Goal: Transaction & Acquisition: Book appointment/travel/reservation

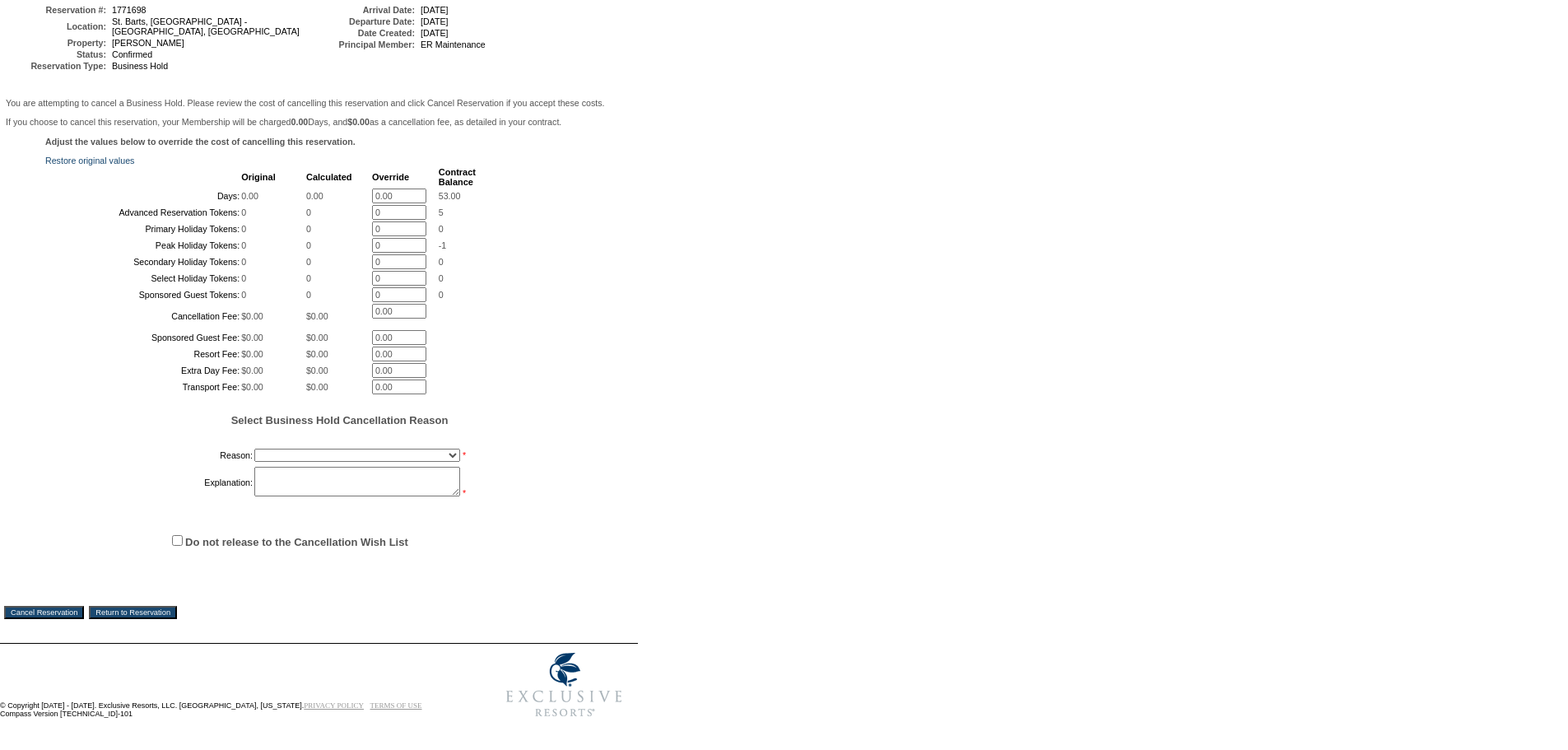
scroll to position [351, 0]
click at [271, 450] on select "Onboarding Pacification Prospect Closed Released to Members" at bounding box center [357, 456] width 206 height 13
select select "1055"
click at [254, 449] on select "Onboarding Pacification Prospect Closed Released to Members" at bounding box center [357, 456] width 206 height 13
click at [287, 479] on textarea at bounding box center [357, 481] width 206 height 30
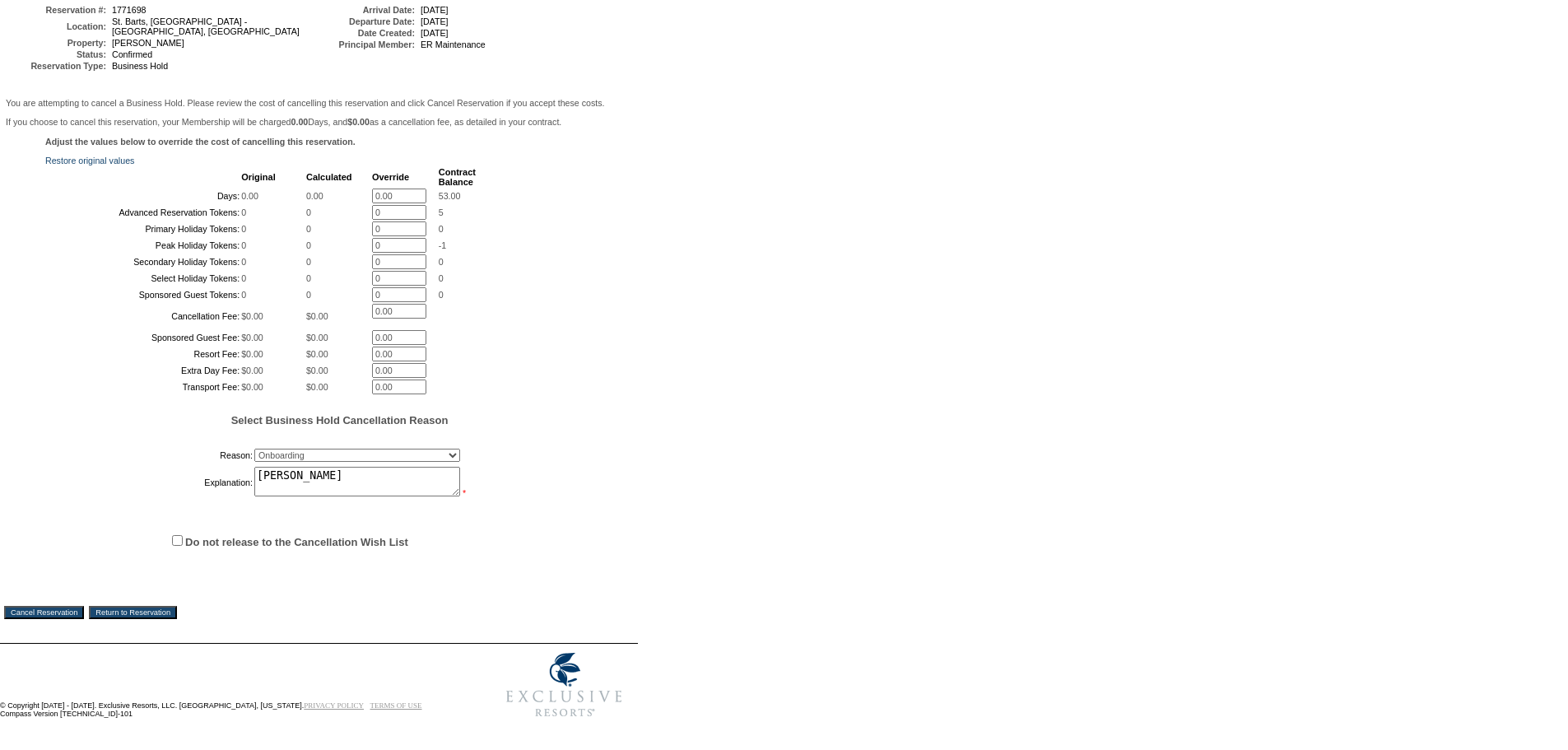
type textarea "Wappler"
click at [180, 535] on input "Do not release to the Cancellation Wish List" at bounding box center [176, 540] width 11 height 11
checkbox input "true"
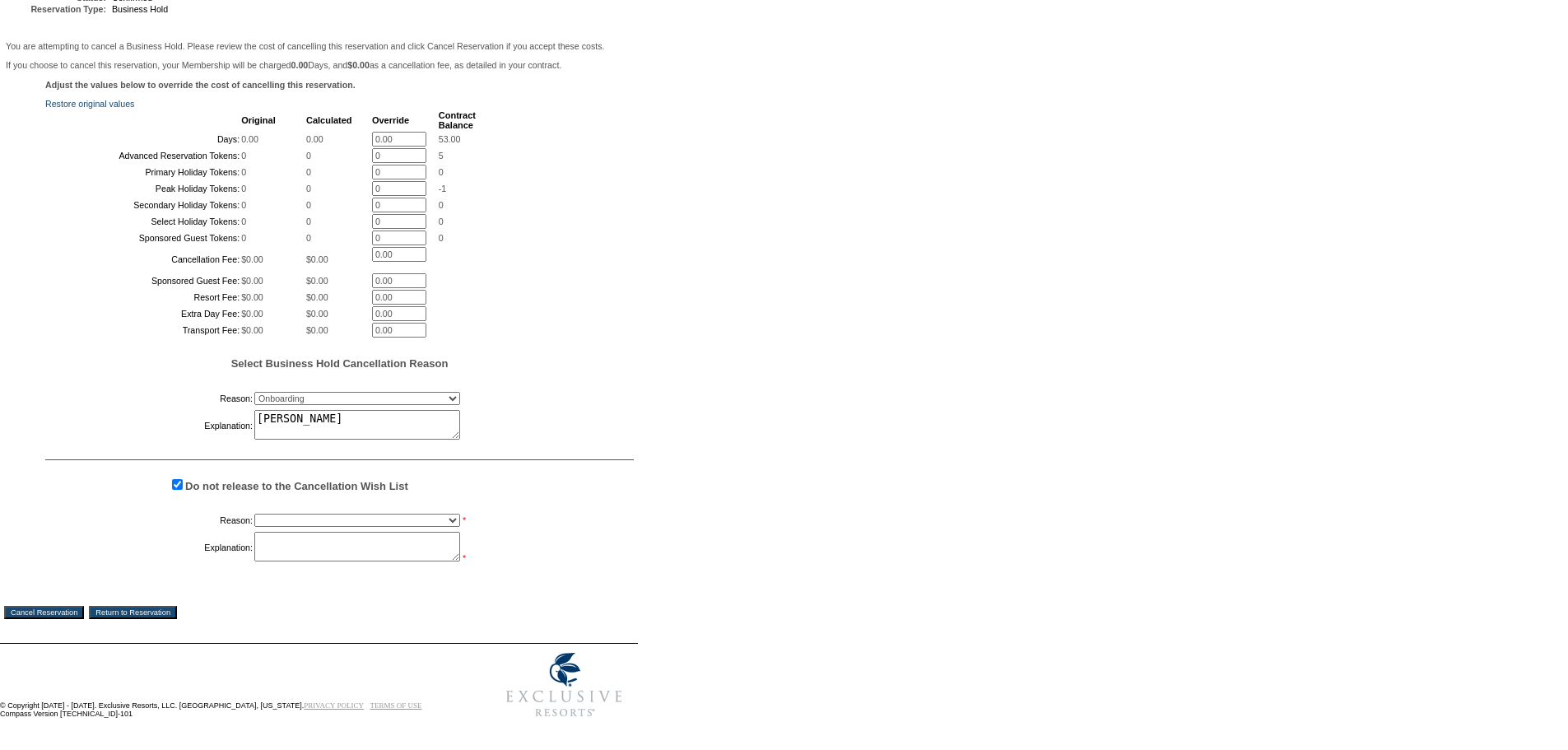
click at [315, 527] on select "Creating Continuous Stay Days Booked After Cancellation Experiential / Hotel / …" at bounding box center [357, 520] width 206 height 13
select select "1033"
click at [254, 527] on select "Creating Continuous Stay Days Booked After Cancellation Experiential / Hotel / …" at bounding box center [357, 520] width 206 height 13
drag, startPoint x: 292, startPoint y: 593, endPoint x: 218, endPoint y: 645, distance: 90.4
click at [290, 561] on textarea at bounding box center [357, 546] width 206 height 30
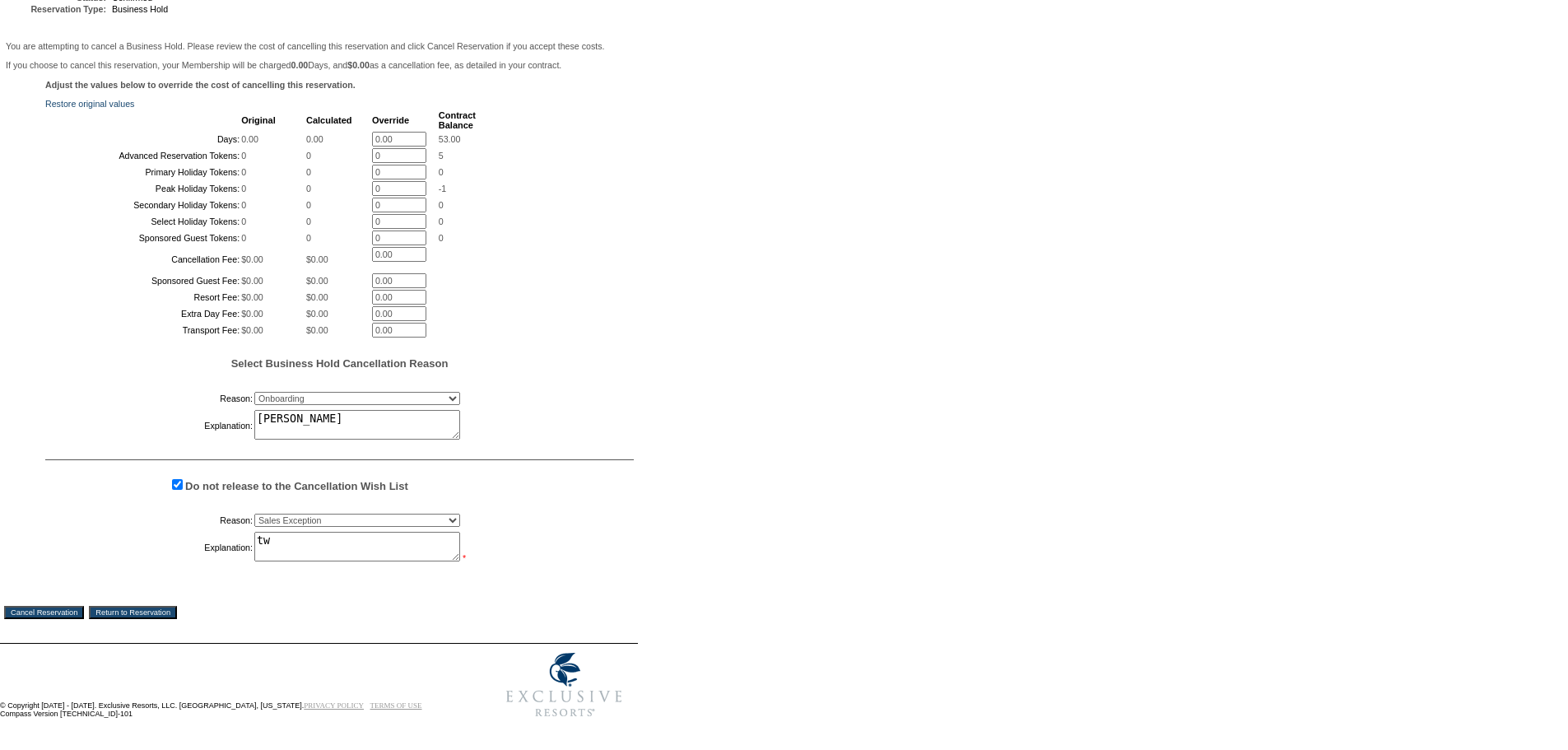
type textarea "tw"
click at [51, 619] on input "Cancel Reservation" at bounding box center [43, 613] width 80 height 13
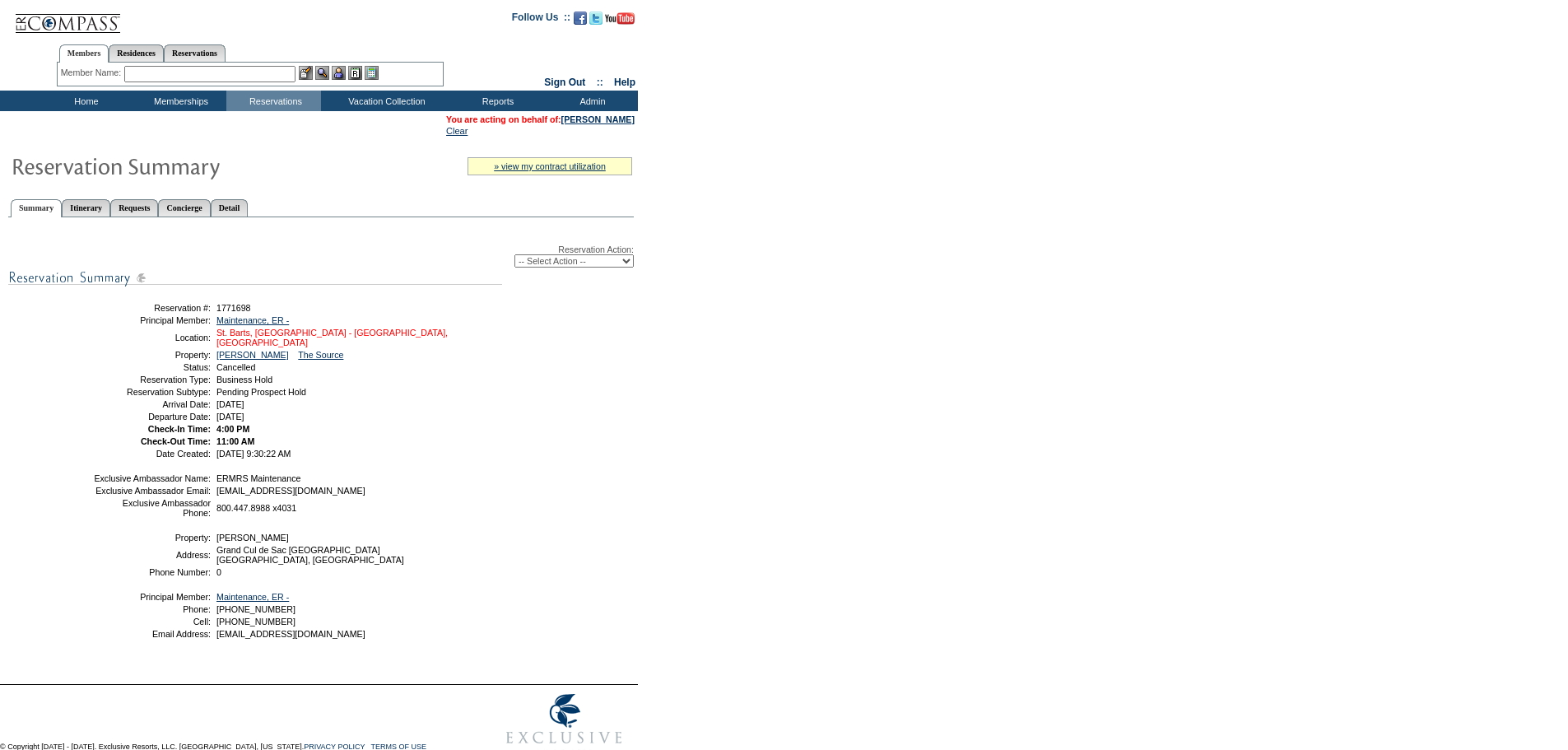
click at [400, 342] on link "St. Barts, West Indies - St. Barts, West Indies" at bounding box center [332, 338] width 231 height 20
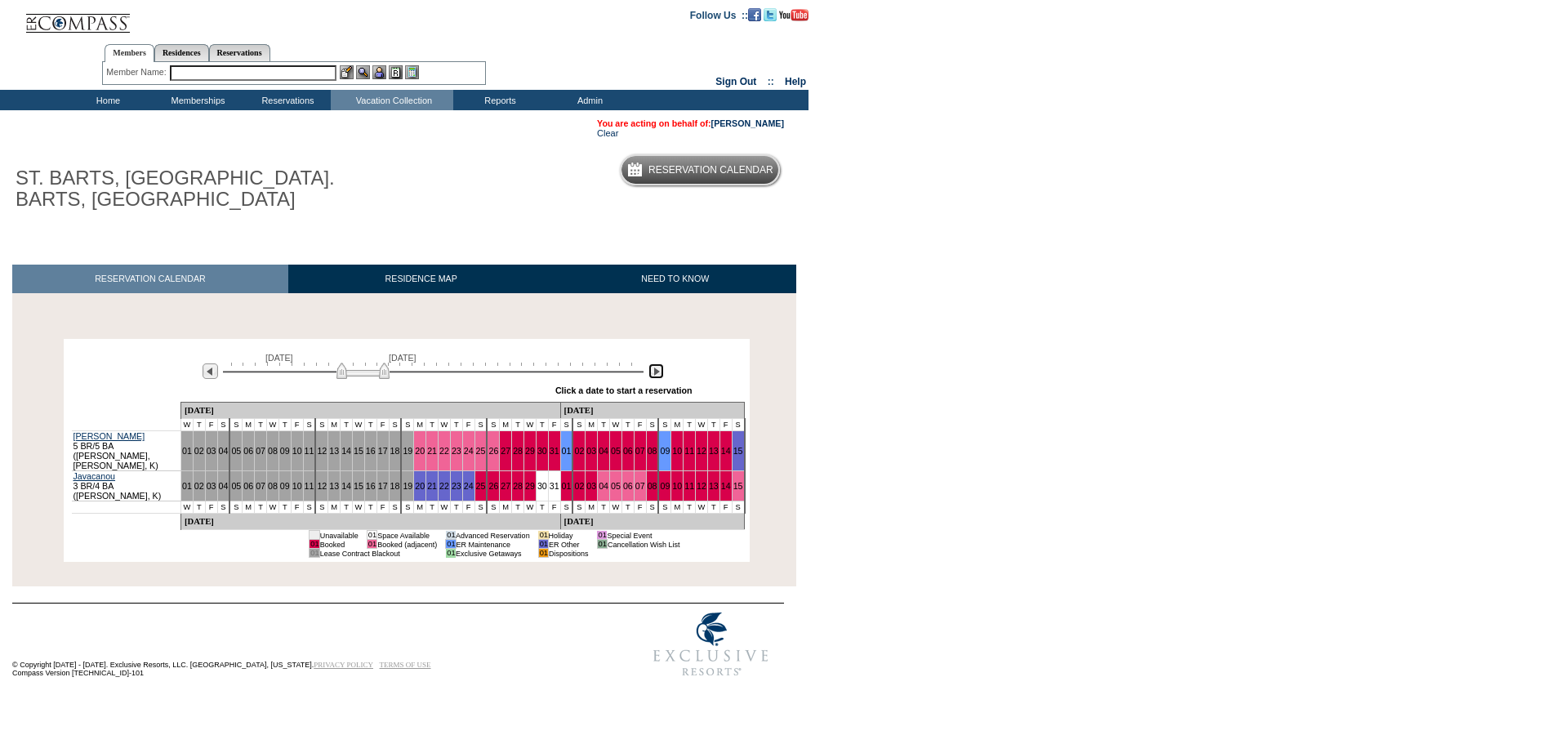
click at [650, 377] on img at bounding box center [656, 371] width 15 height 15
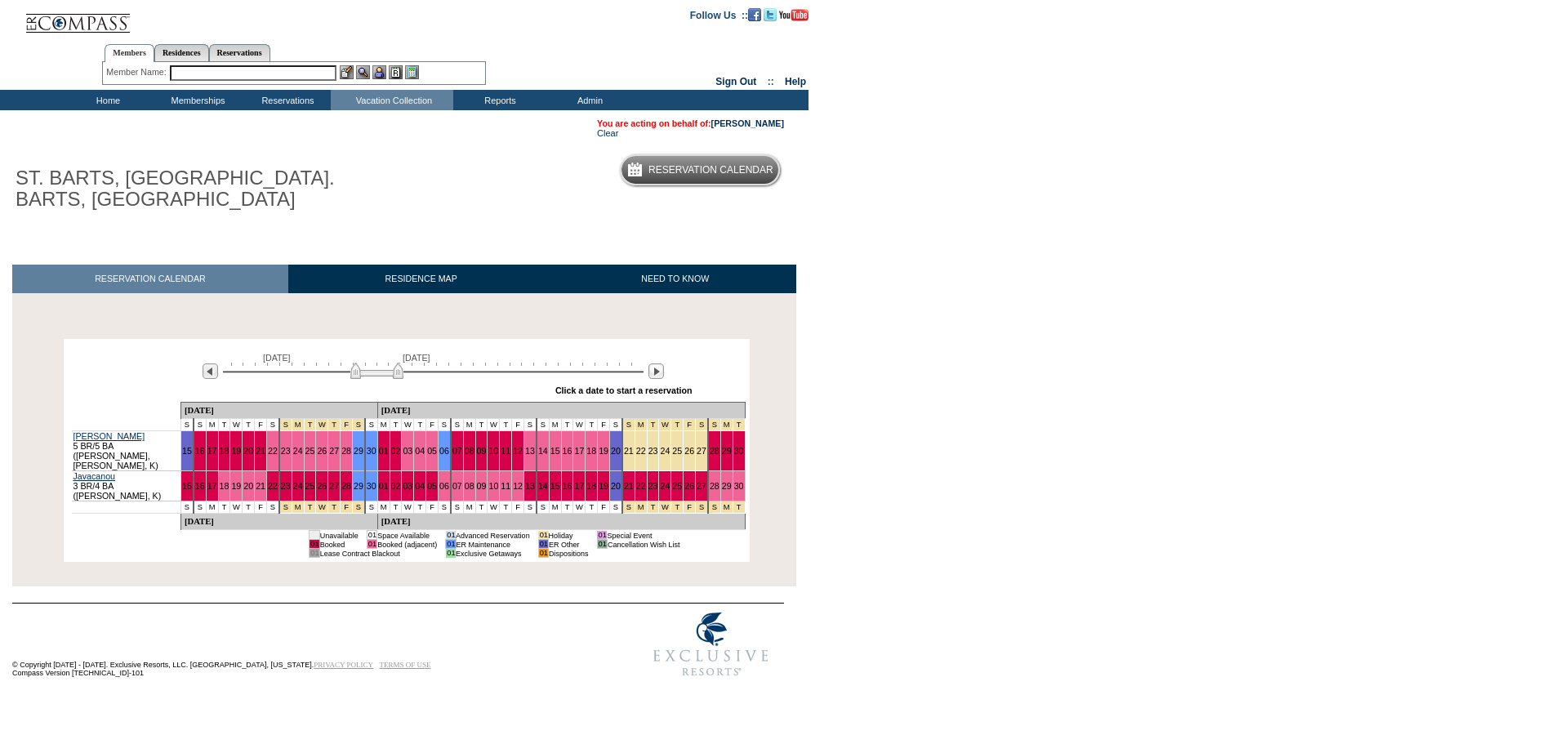
click at [622, 441] on td "21" at bounding box center [628, 451] width 12 height 40
click at [624, 448] on link "21" at bounding box center [629, 451] width 10 height 10
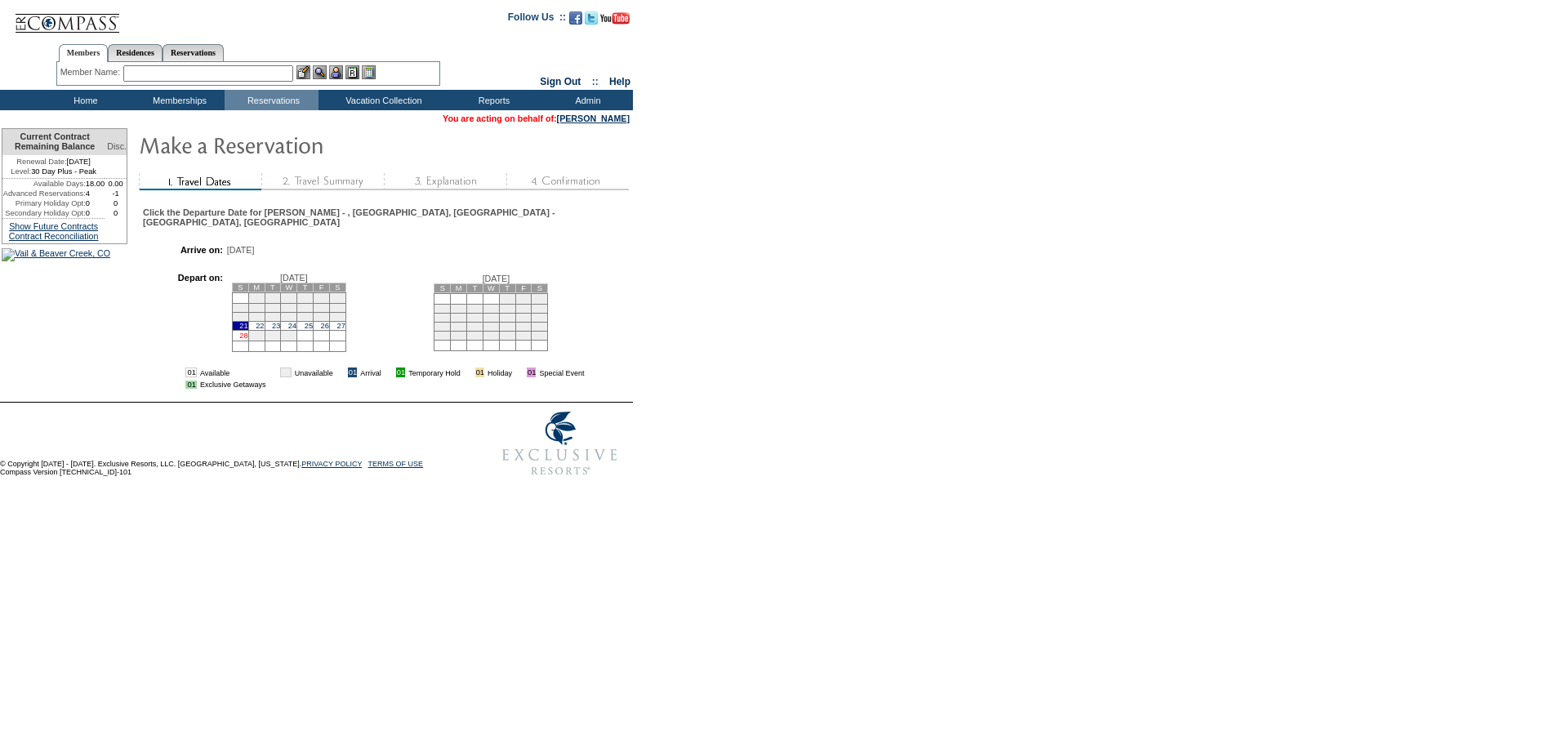
click at [247, 338] on link "28" at bounding box center [243, 335] width 9 height 9
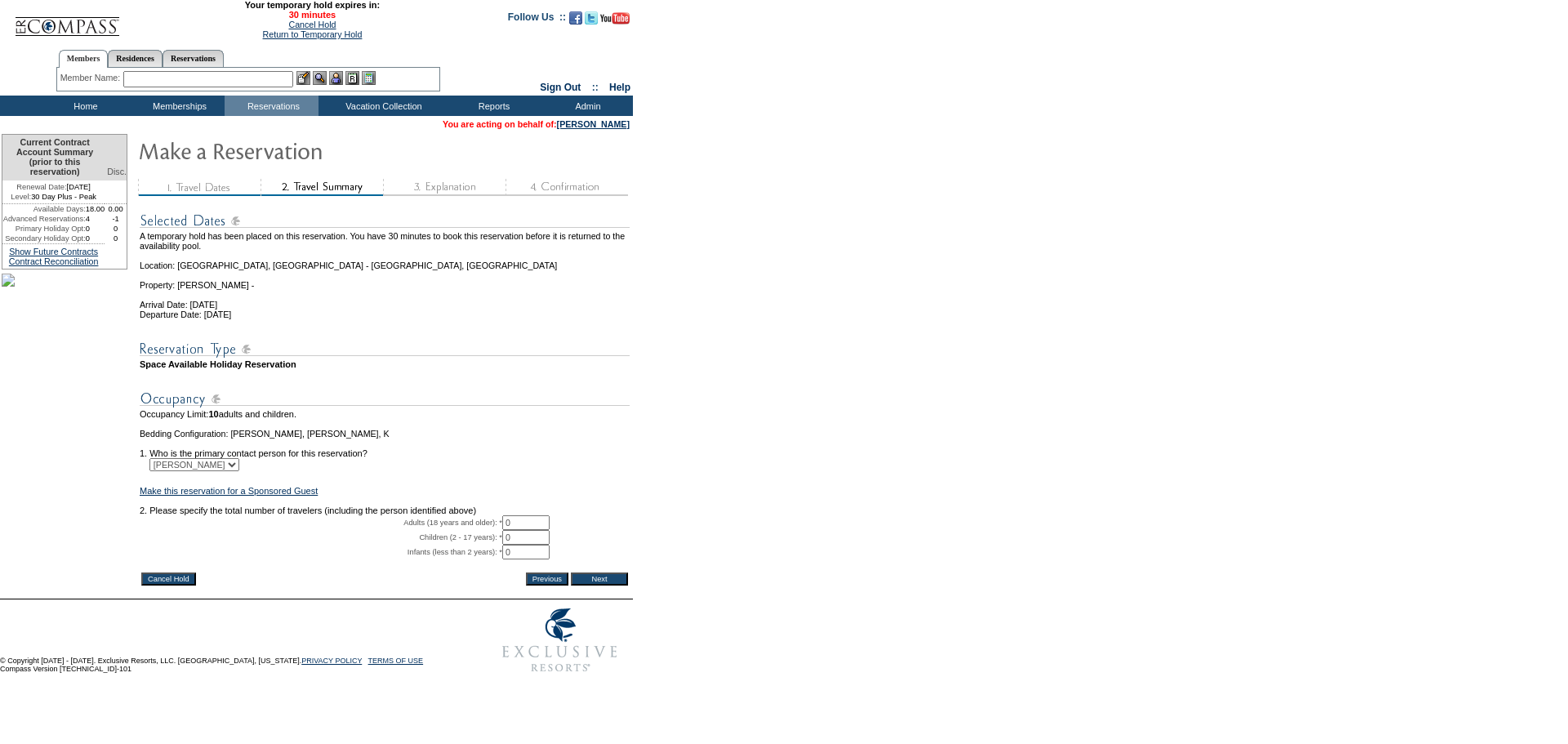
drag, startPoint x: 523, startPoint y: 543, endPoint x: 459, endPoint y: 540, distance: 64.1
click at [459, 530] on tr "Adults (18 years and older): * 0 * *" at bounding box center [384, 521] width 490 height 14
type input "2"
click at [602, 585] on input "Next" at bounding box center [599, 579] width 57 height 13
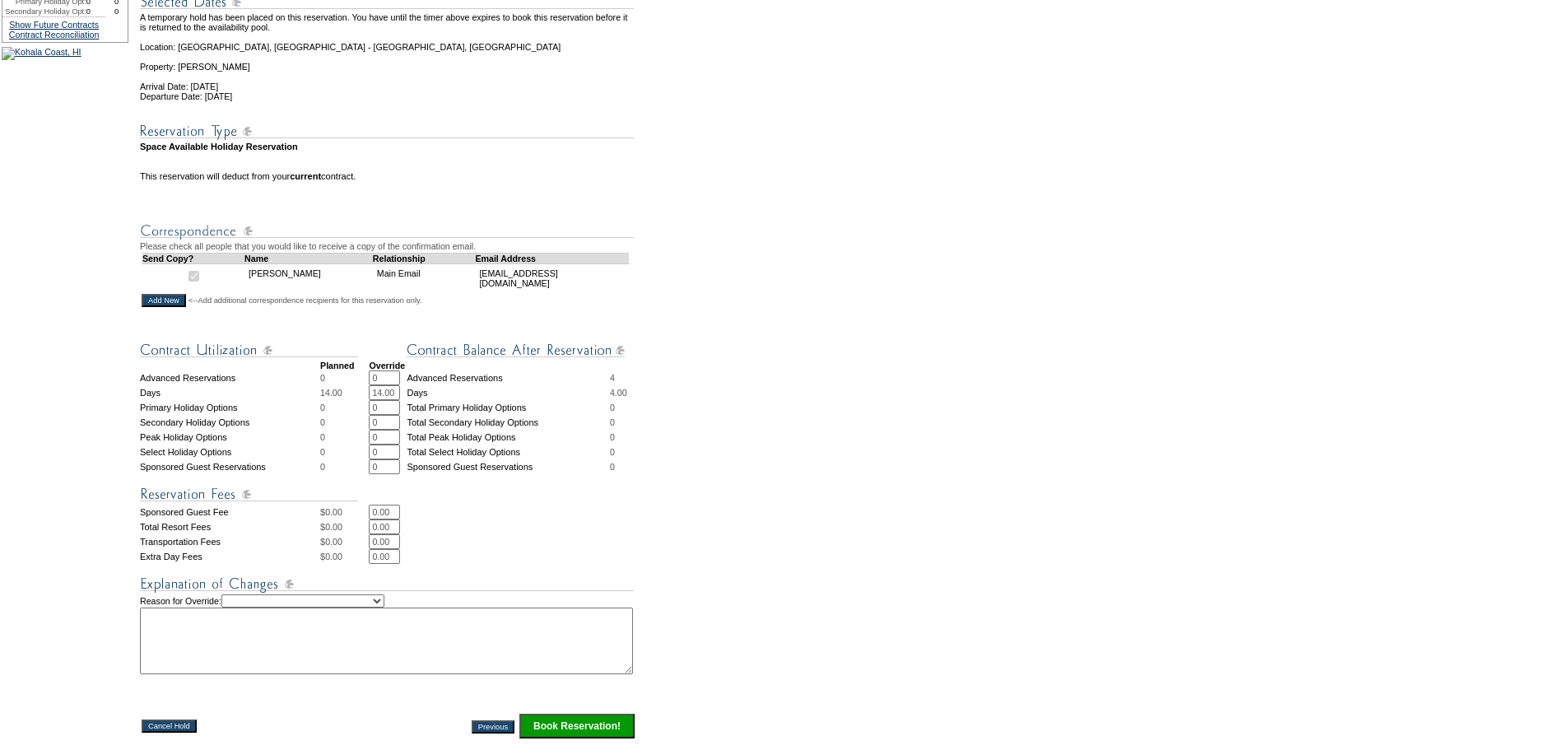
scroll to position [474, 0]
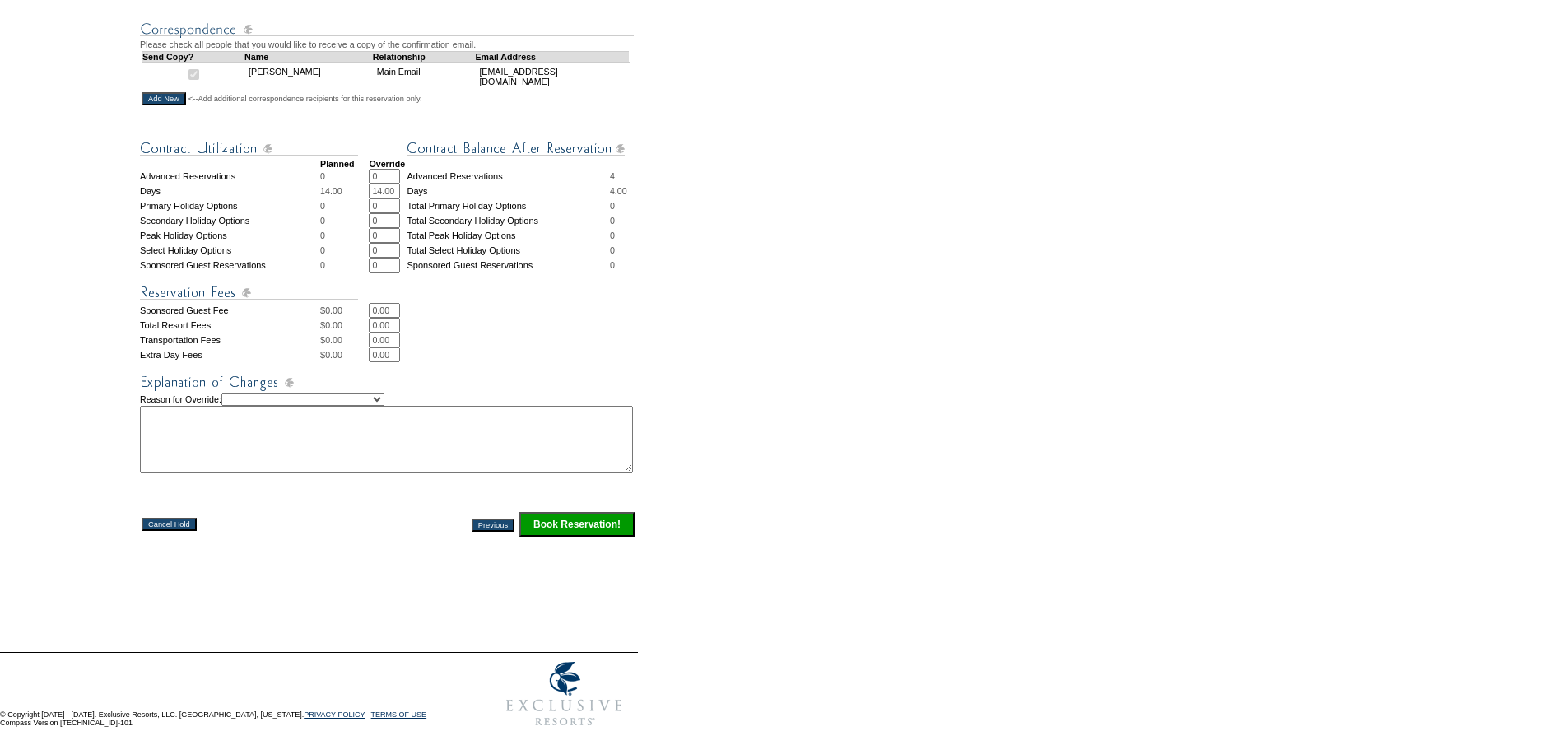
drag, startPoint x: 380, startPoint y: 157, endPoint x: 343, endPoint y: 161, distance: 37.2
click at [346, 169] on tr "Advanced Reservations 0 0 * * Advanced Reservations 4" at bounding box center [387, 176] width 496 height 14
type input "1"
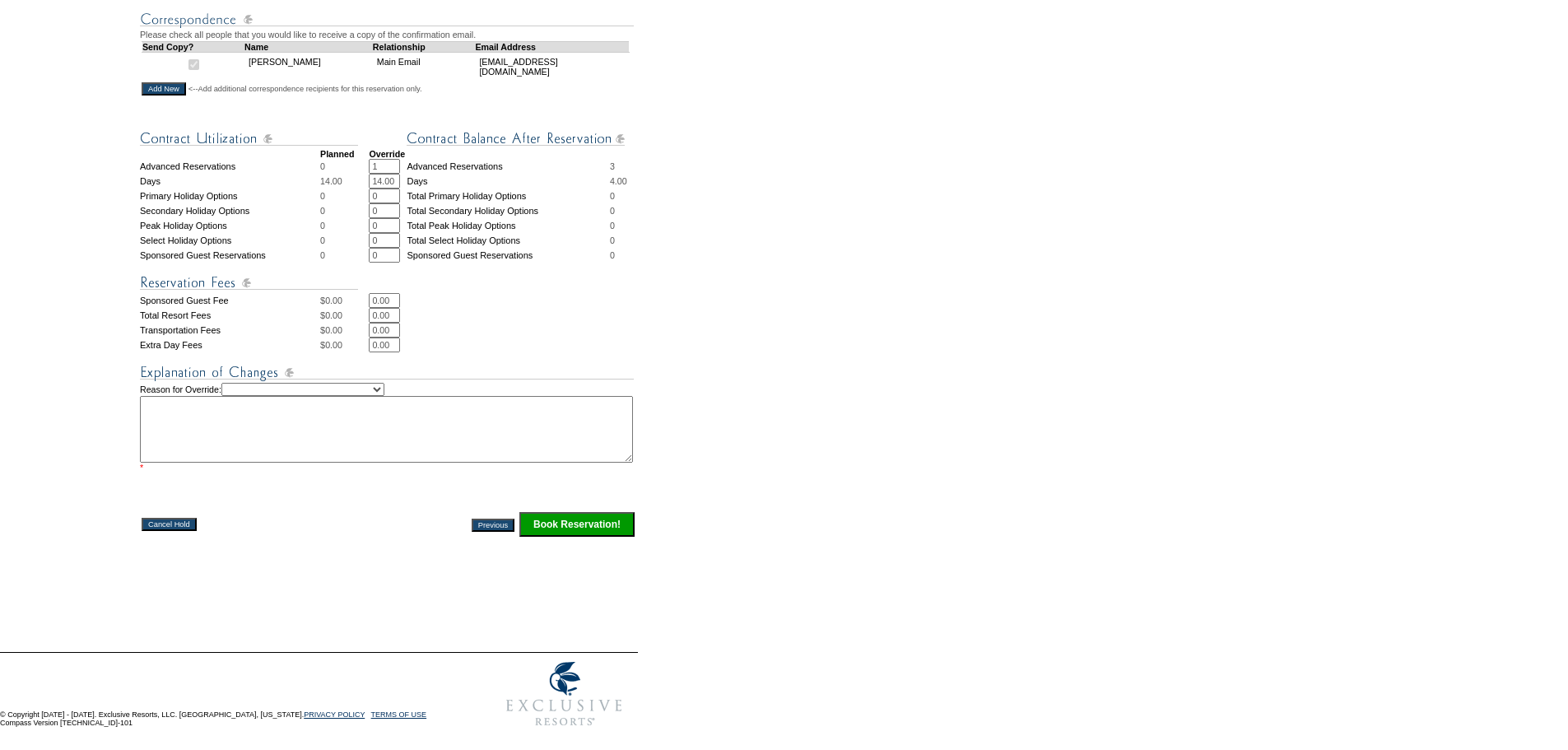
drag, startPoint x: 393, startPoint y: 214, endPoint x: 350, endPoint y: 214, distance: 43.0
click at [350, 218] on tr "Peak Holiday Options 0 0 * * Total Peak Holiday Options 0" at bounding box center [387, 224] width 496 height 14
type input "1"
click at [421, 380] on img at bounding box center [386, 372] width 494 height 20
click at [385, 386] on select "Creating Continuous Stay Days Rebooked After Cancellation Editing Occupant Expe…" at bounding box center [303, 389] width 163 height 13
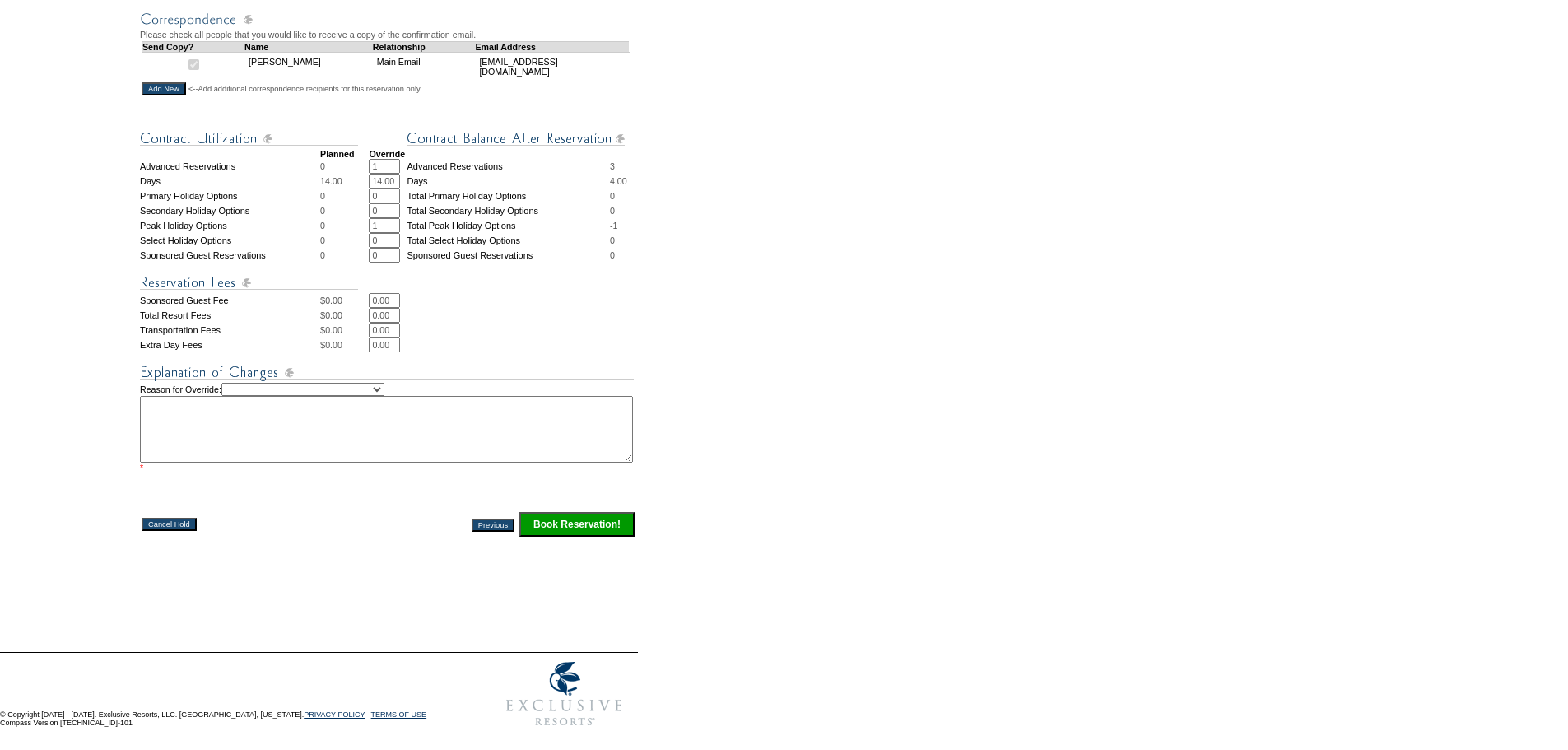
select select "1039"
click at [244, 383] on select "Creating Continuous Stay Days Rebooked After Cancellation Editing Occupant Expe…" at bounding box center [303, 389] width 163 height 13
click at [262, 426] on textarea at bounding box center [386, 430] width 493 height 67
type textarea "SH"
click at [564, 519] on input "Book Reservation!" at bounding box center [576, 525] width 115 height 25
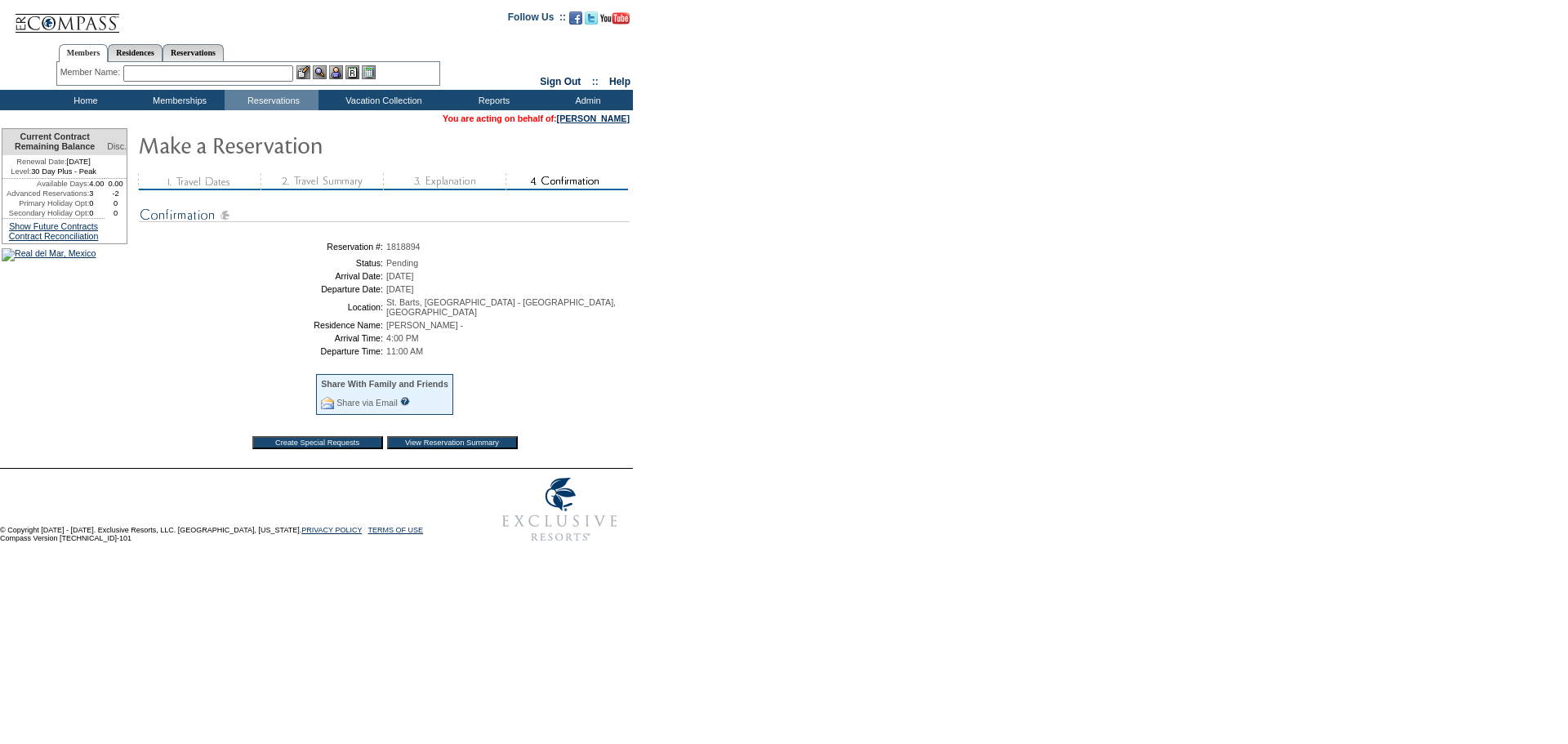
click at [477, 446] on input "View Reservation Summary" at bounding box center [452, 442] width 130 height 13
